Goal: Transaction & Acquisition: Purchase product/service

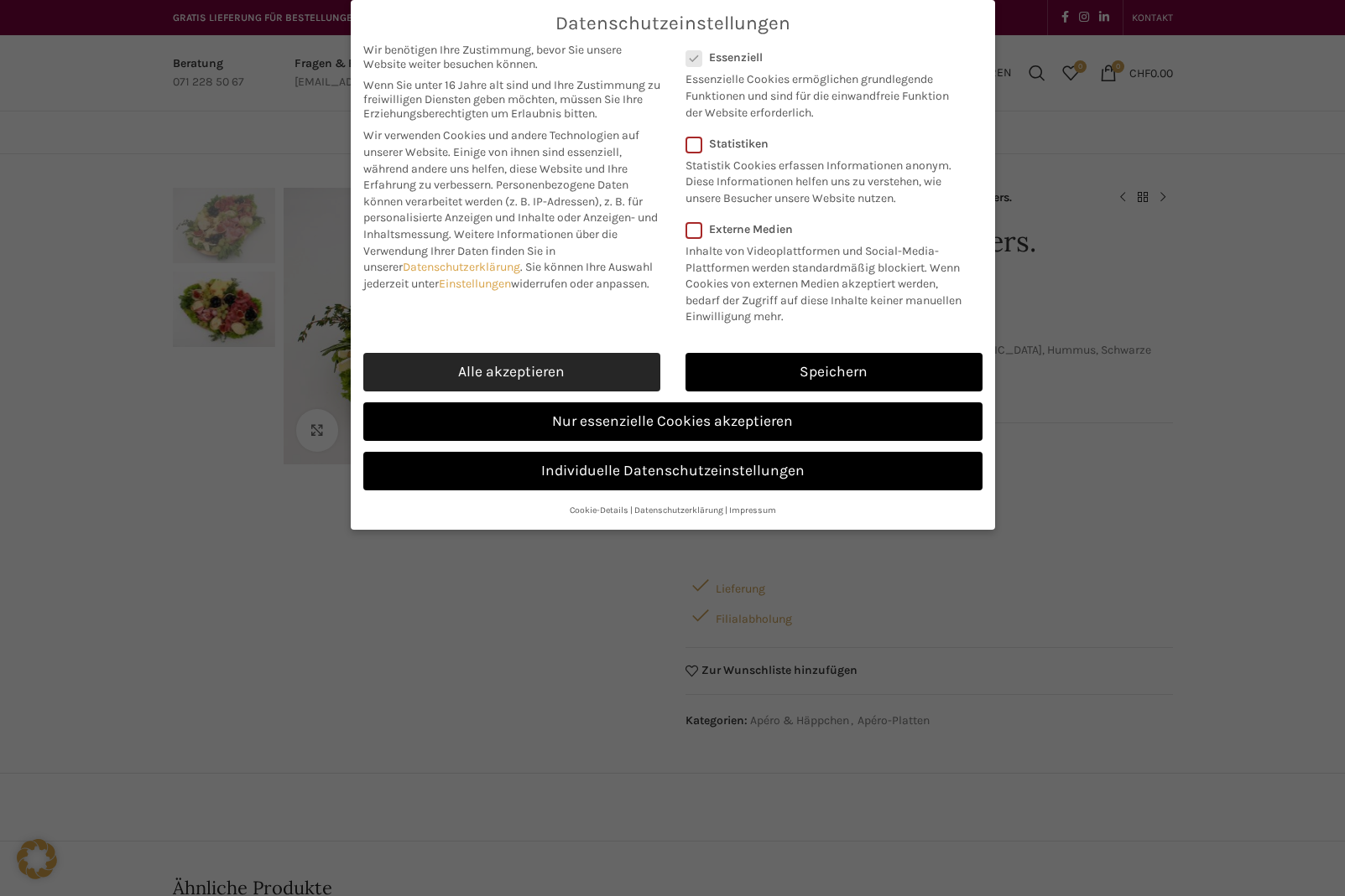
click at [469, 360] on link "Alle akzeptieren" at bounding box center [512, 372] width 297 height 39
checkbox input "true"
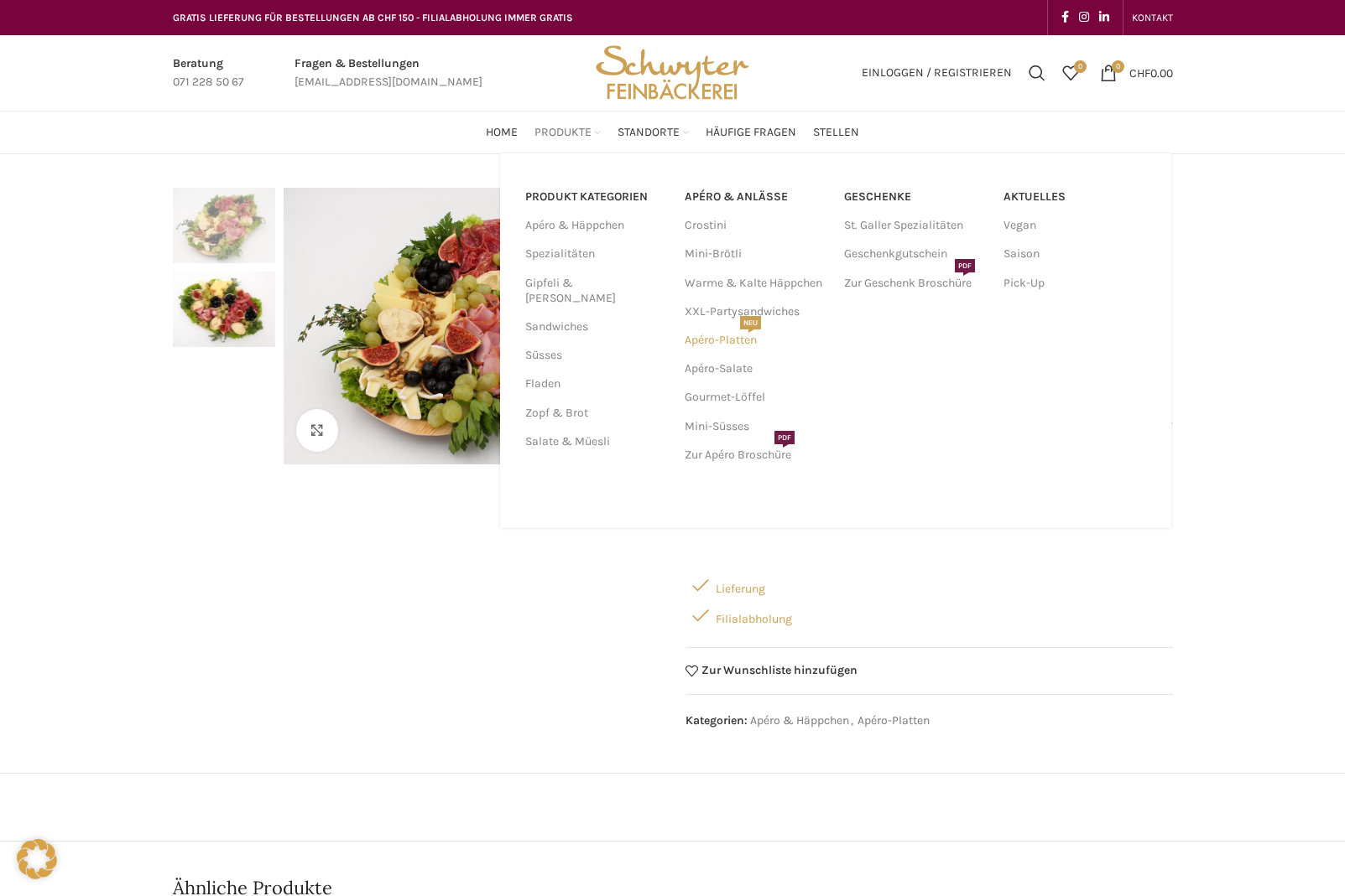
click at [718, 338] on link "Apéro-Platten NEU" at bounding box center [755, 340] width 143 height 28
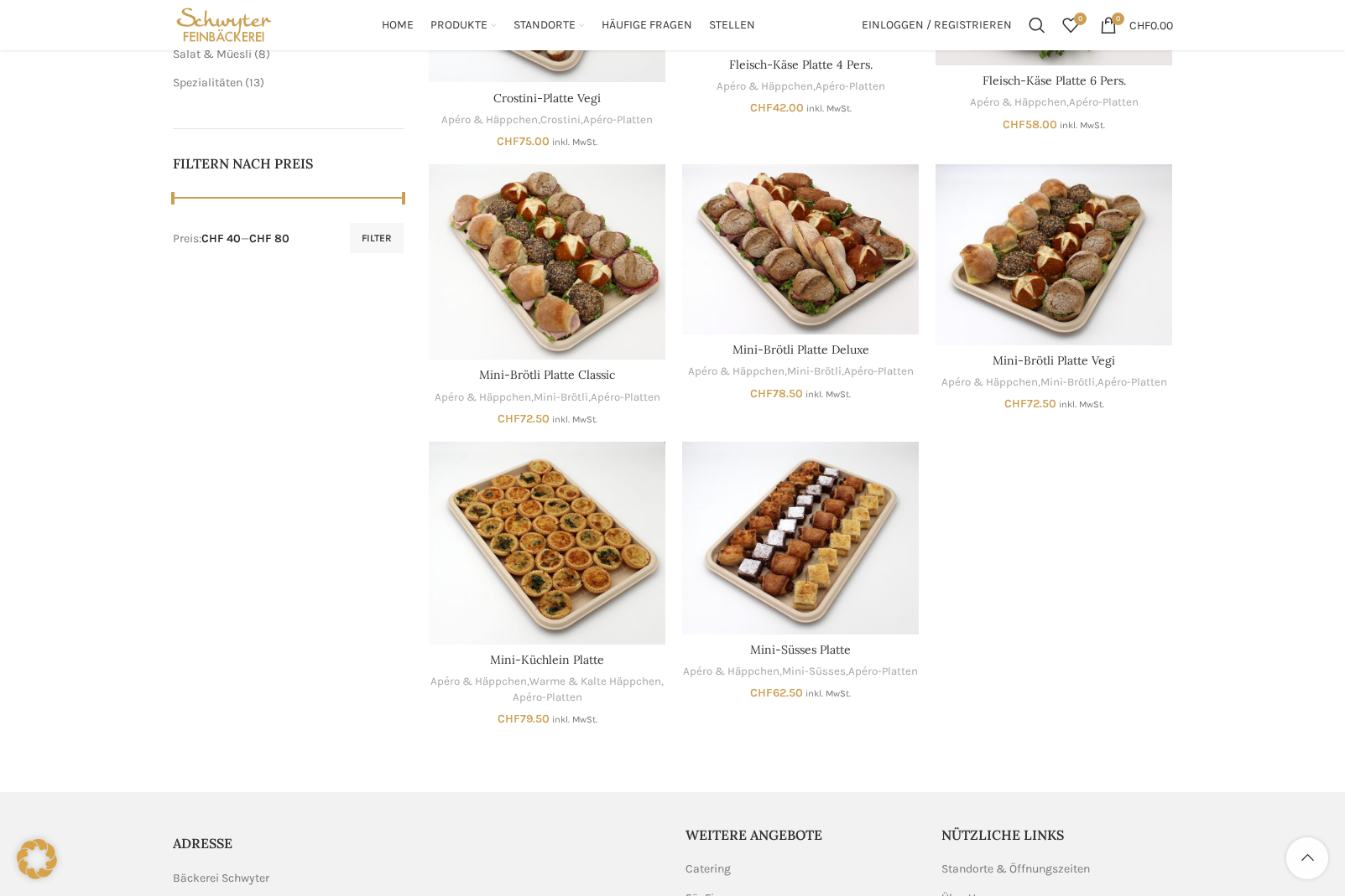
scroll to position [338, 0]
